Goal: Task Accomplishment & Management: Use online tool/utility

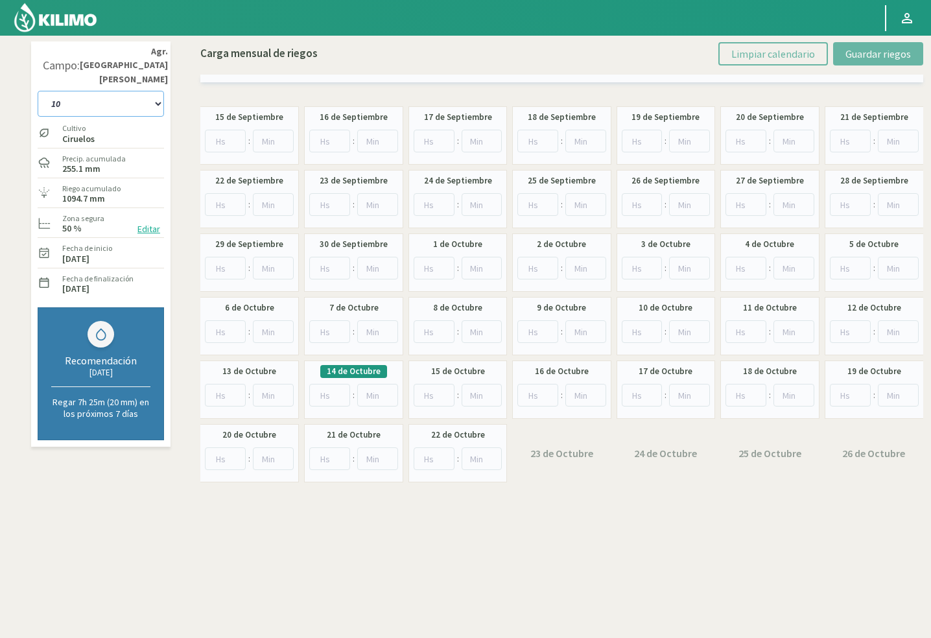
click at [128, 91] on select "10 11 12 13 1A 1B 26 27 E 3A 4 5 6 7 Cerezo 7 Ciruela 8 9 Equipo 1 2005 Sector …" at bounding box center [101, 104] width 126 height 26
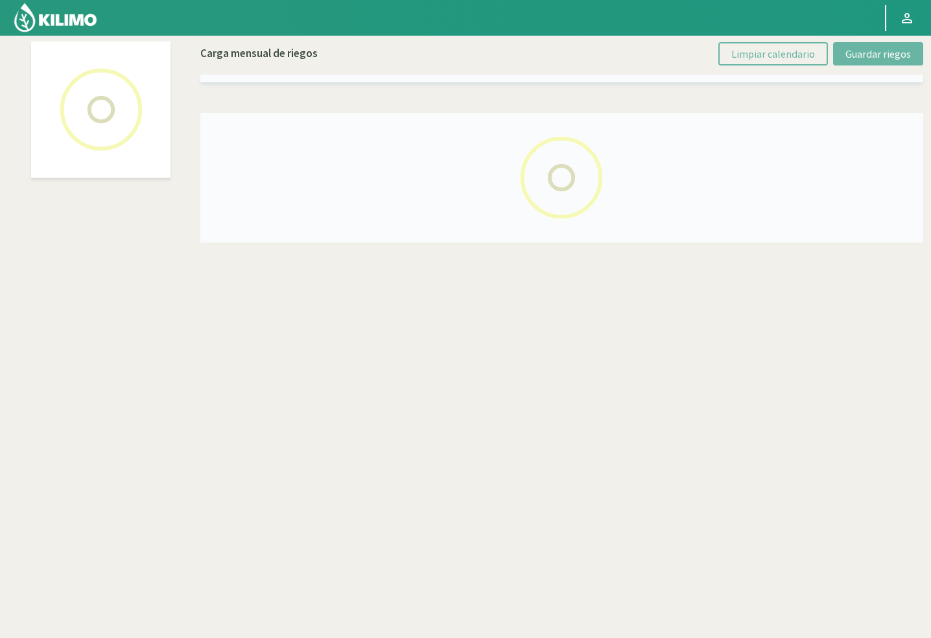
select select "6: Object"
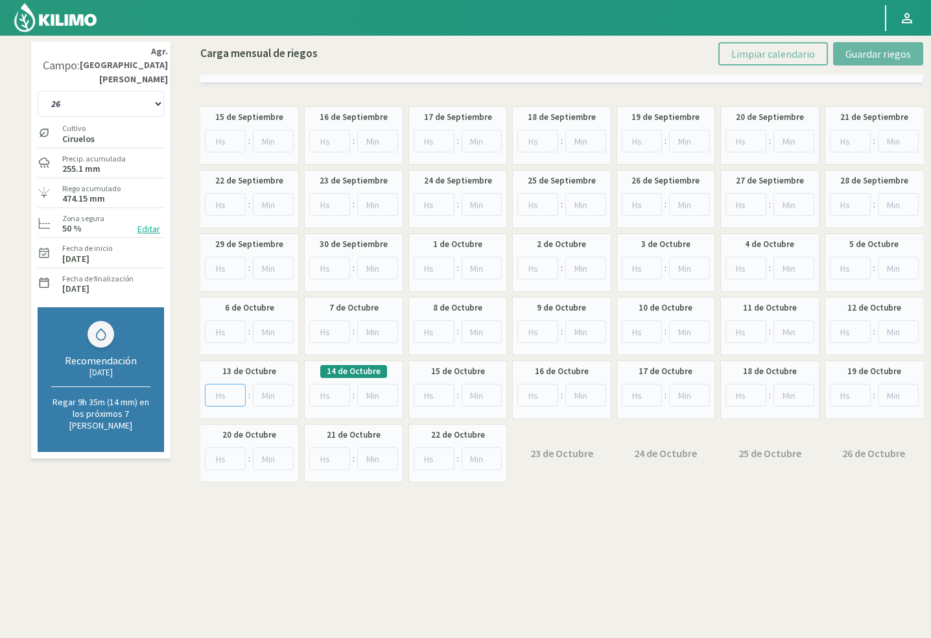
click at [228, 397] on input "number" at bounding box center [225, 395] width 41 height 23
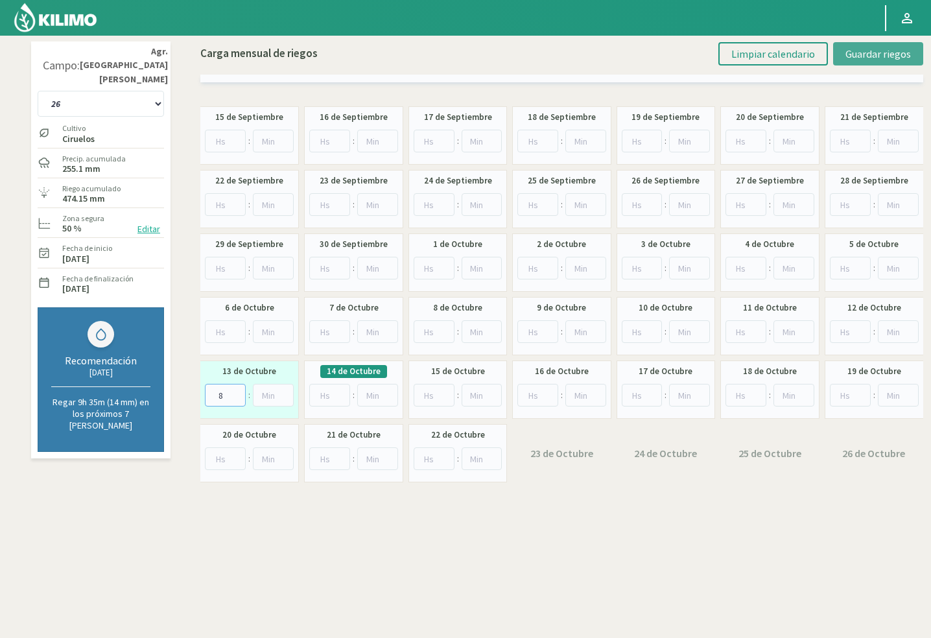
type input "8"
click at [880, 56] on span "Guardar riegos" at bounding box center [878, 53] width 65 height 13
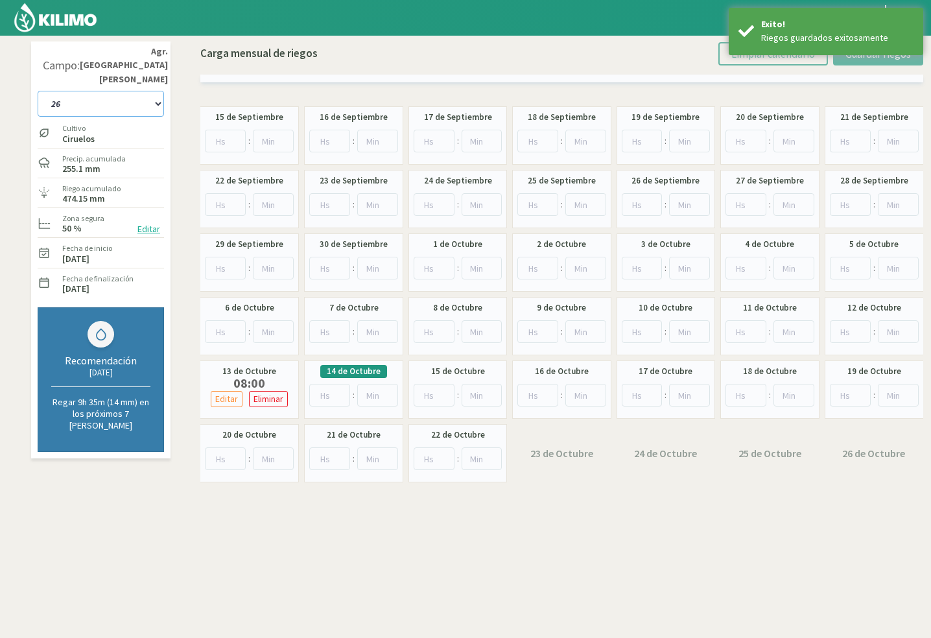
click at [79, 94] on select "10 11 12 13 1A 1B 26 27 E 3A 4 5 6 7 Cerezo 7 Ciruela 8 9 Equipo 1 2005 Sector …" at bounding box center [101, 104] width 126 height 26
click at [79, 95] on select "10 11 12 13 1A 1B 26 27 E 3A 4 5 6 7 Cerezo 7 Ciruela 8 9 Equipo 1 2005 Sector …" at bounding box center [101, 104] width 126 height 26
